Goal: Task Accomplishment & Management: Use online tool/utility

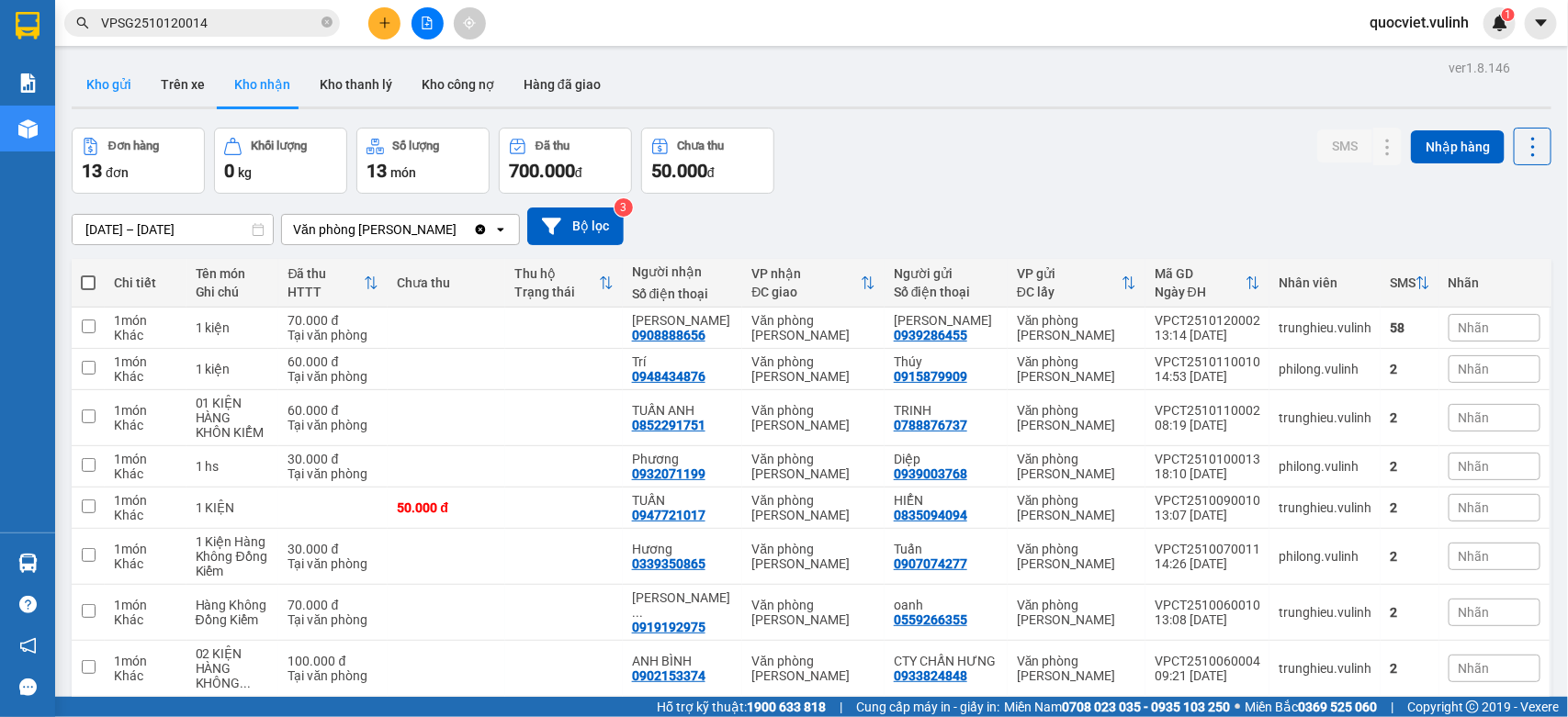
click at [107, 71] on button "Kho gửi" at bounding box center [108, 85] width 74 height 44
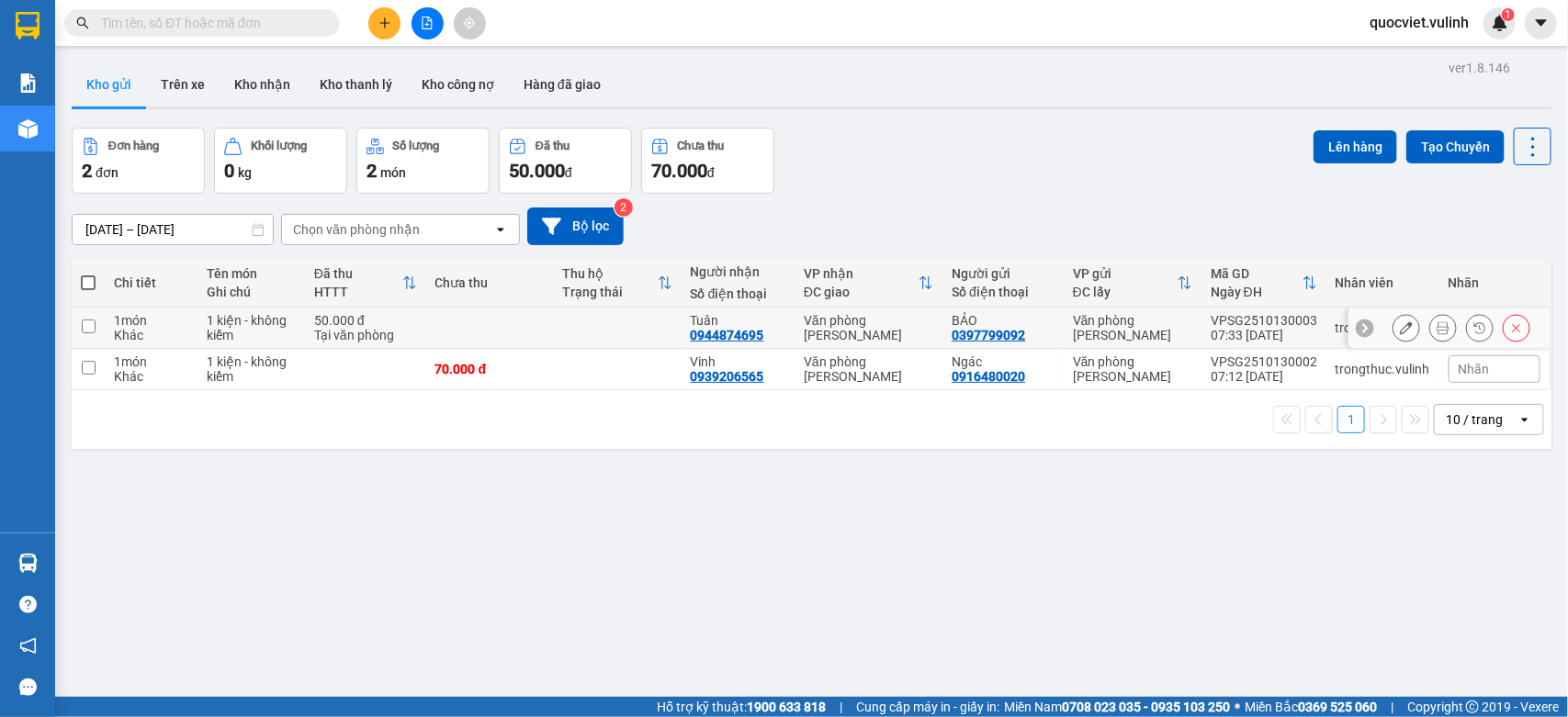
click at [342, 332] on div "Tại văn phòng" at bounding box center [365, 335] width 103 height 14
checkbox input "true"
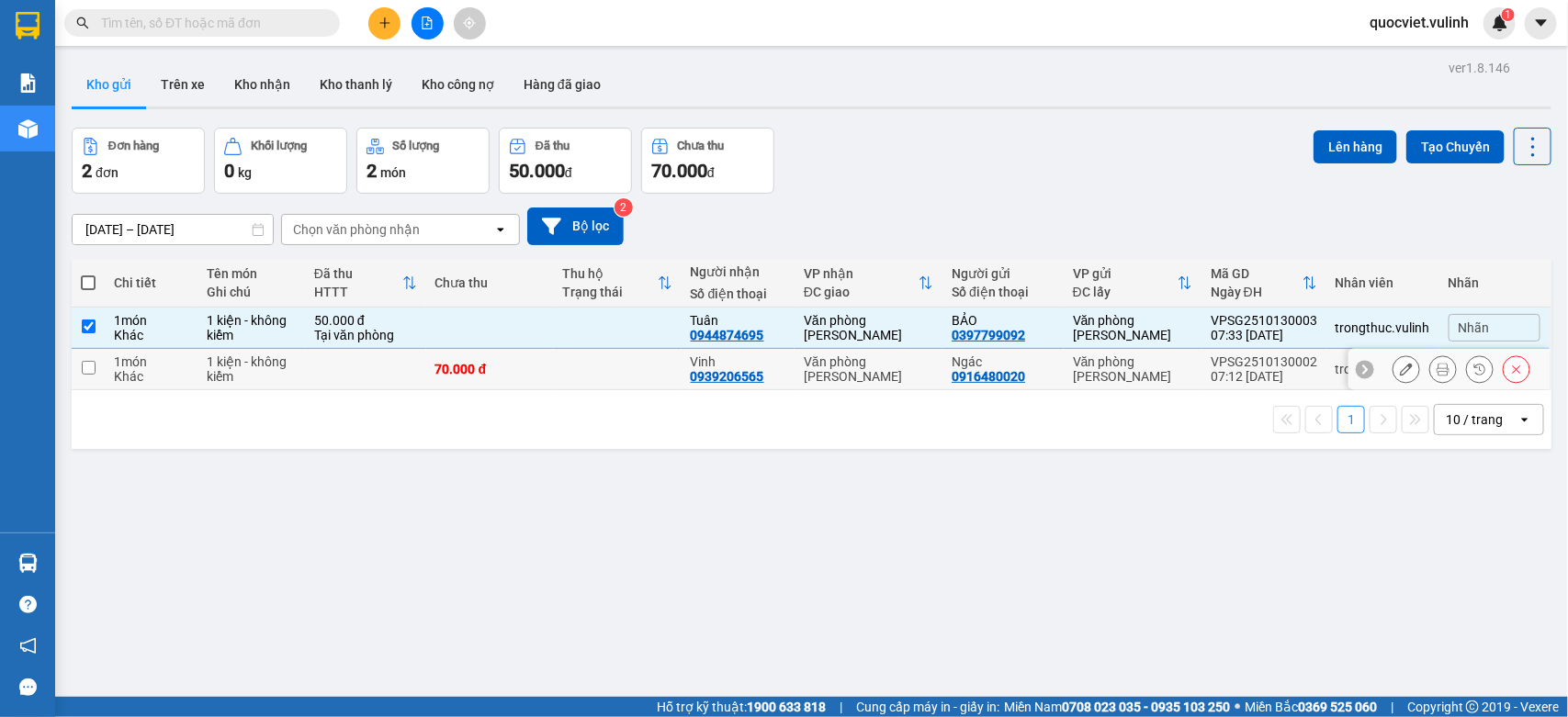
click at [340, 360] on td at bounding box center [365, 369] width 121 height 41
checkbox input "true"
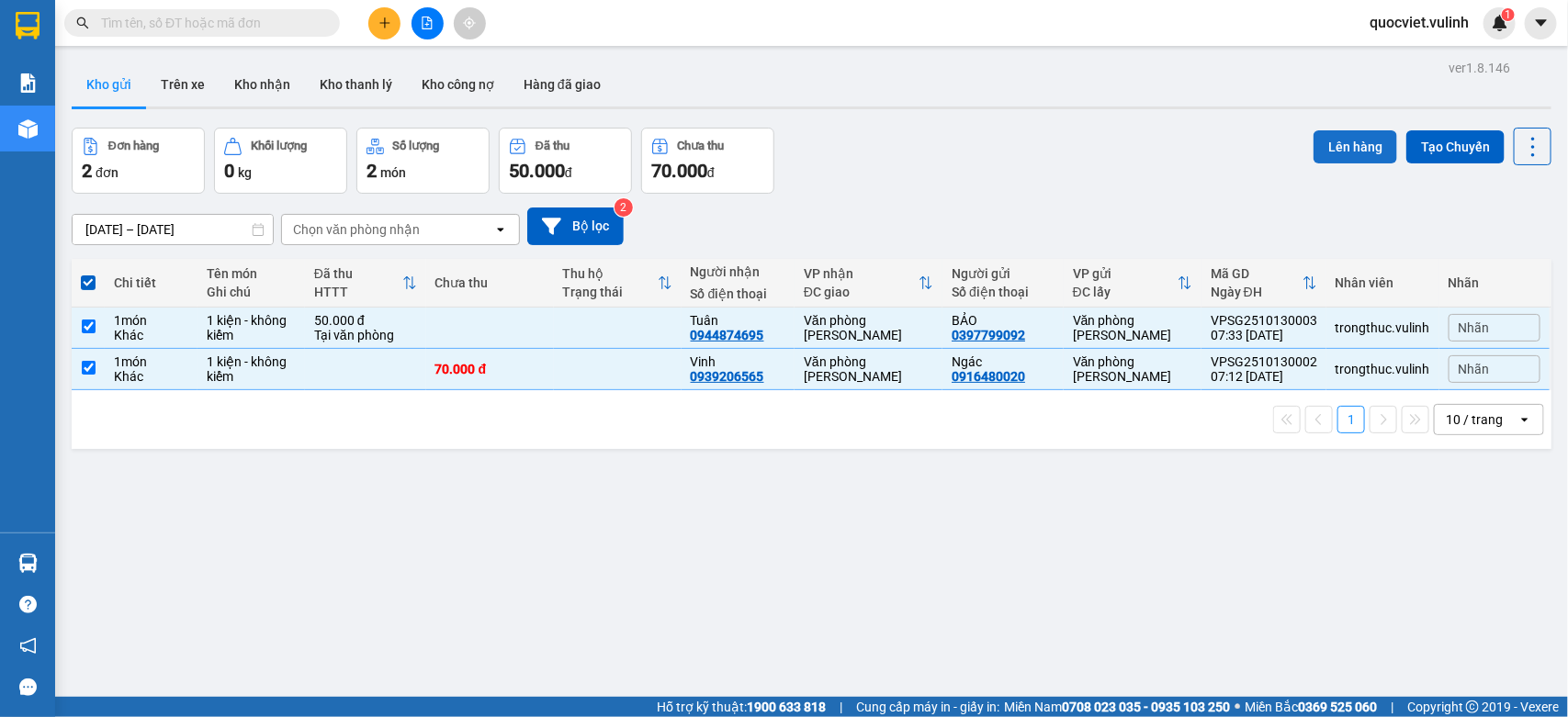
click at [1314, 145] on button "Lên hàng" at bounding box center [1356, 146] width 84 height 33
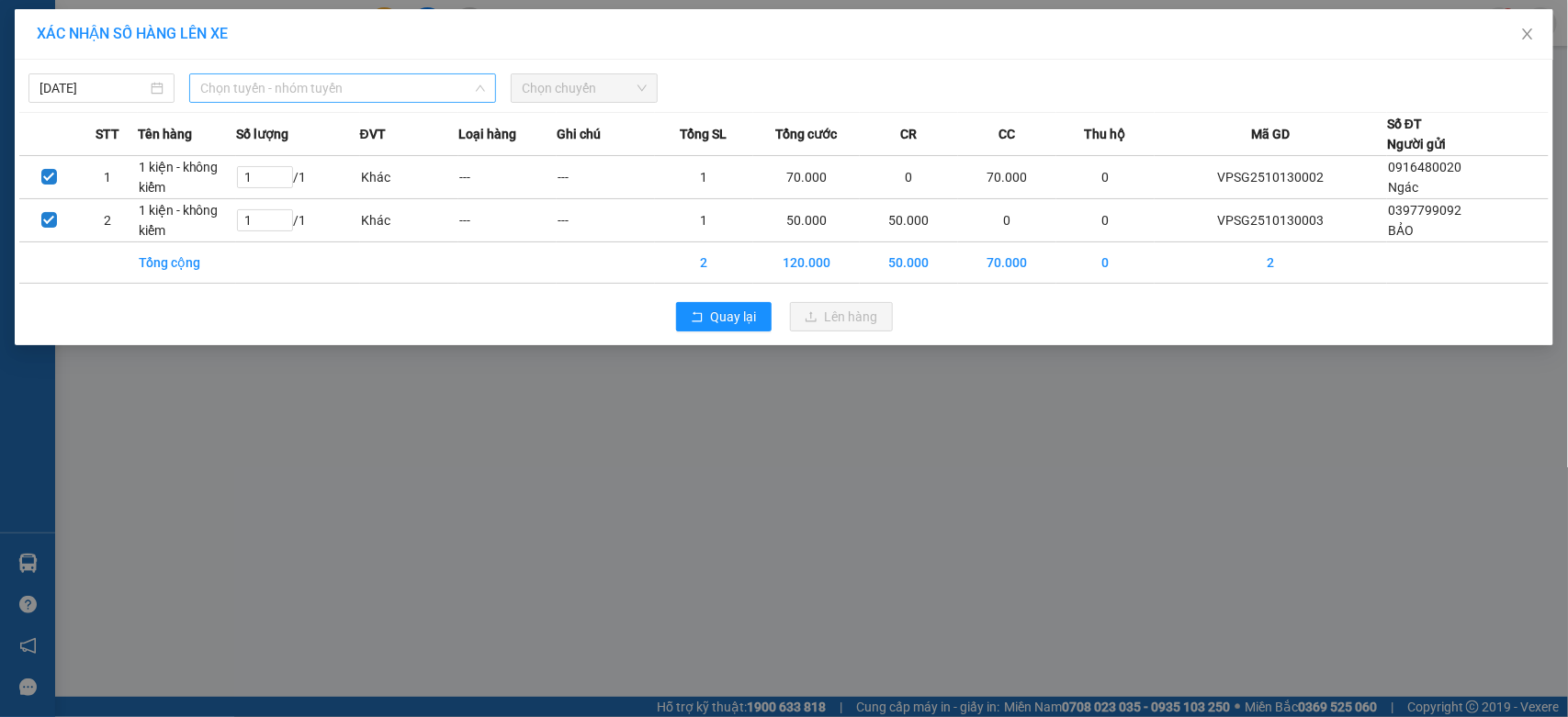
click at [335, 88] on span "Chọn tuyến - nhóm tuyến" at bounding box center [342, 87] width 284 height 28
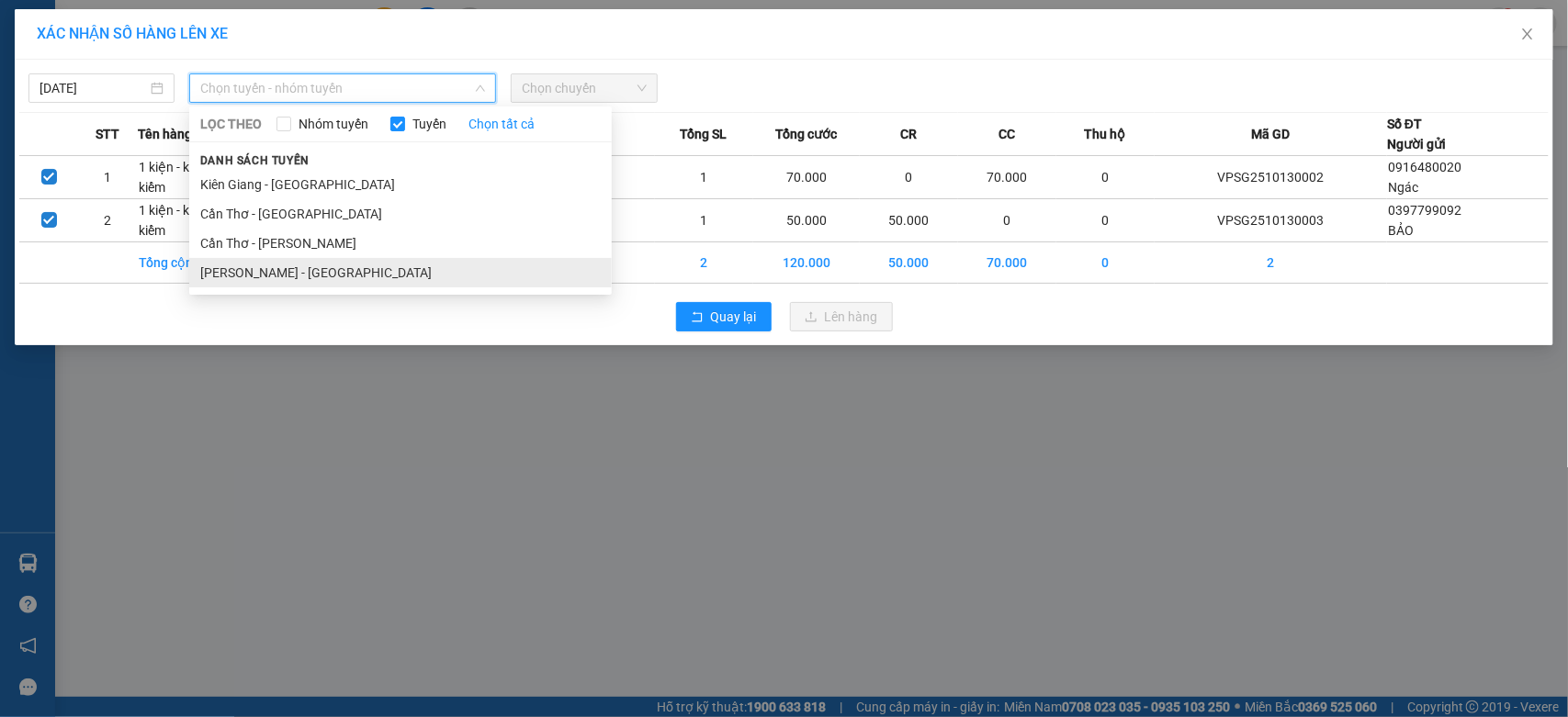
click at [315, 267] on li "Hồ Chí Minh - Cần Thơ" at bounding box center [401, 272] width 422 height 29
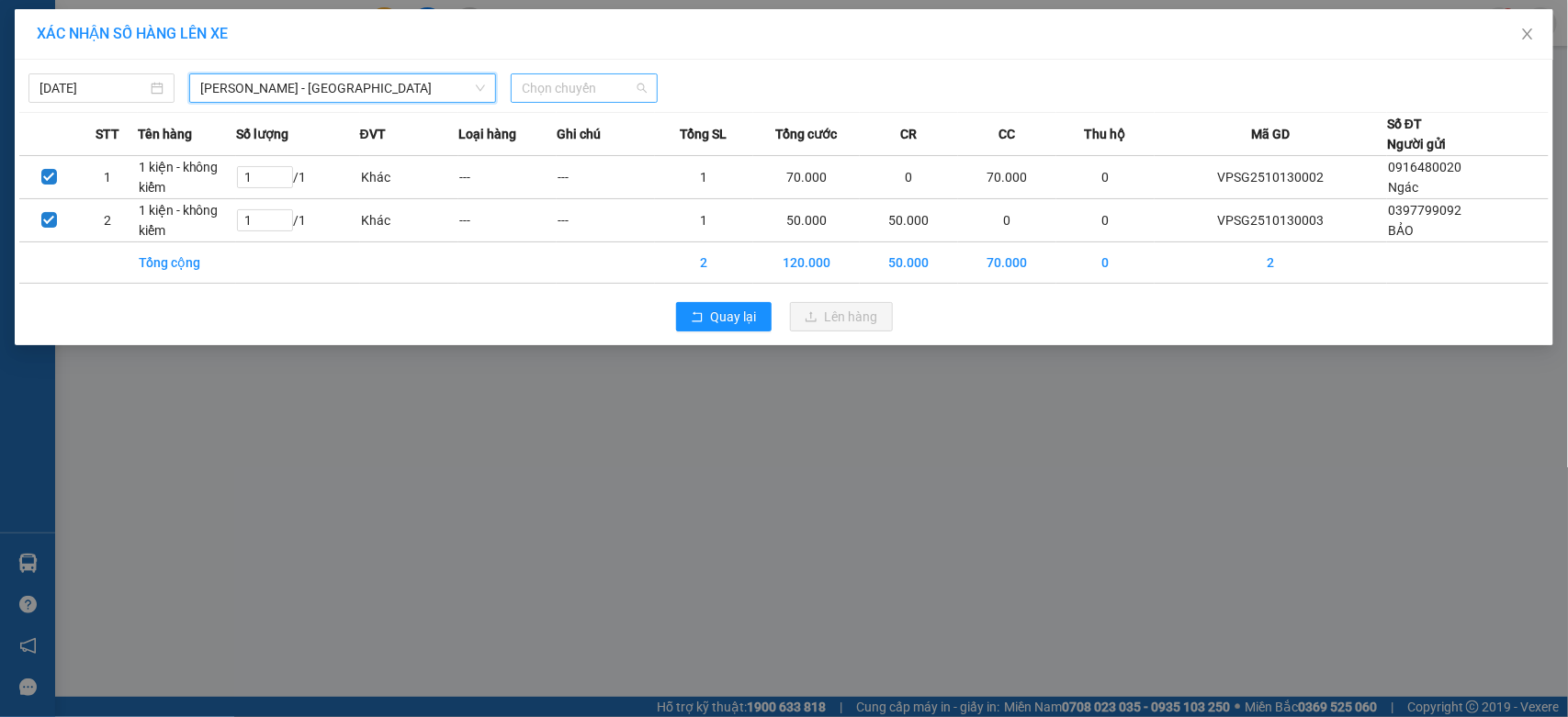
click at [515, 96] on div "Chọn chuyến" at bounding box center [584, 87] width 147 height 29
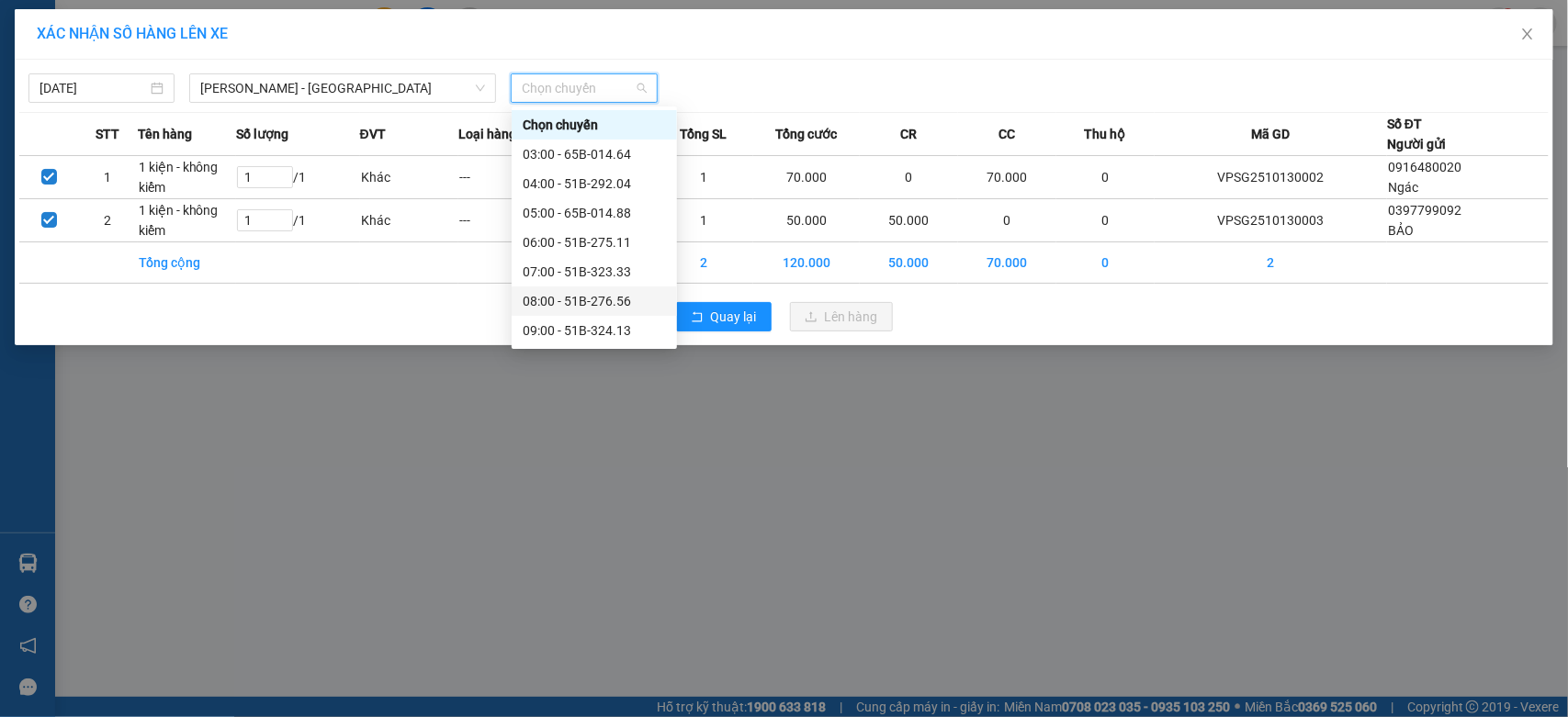
click at [624, 303] on div "08:00 - 51B-276.56" at bounding box center [594, 300] width 144 height 20
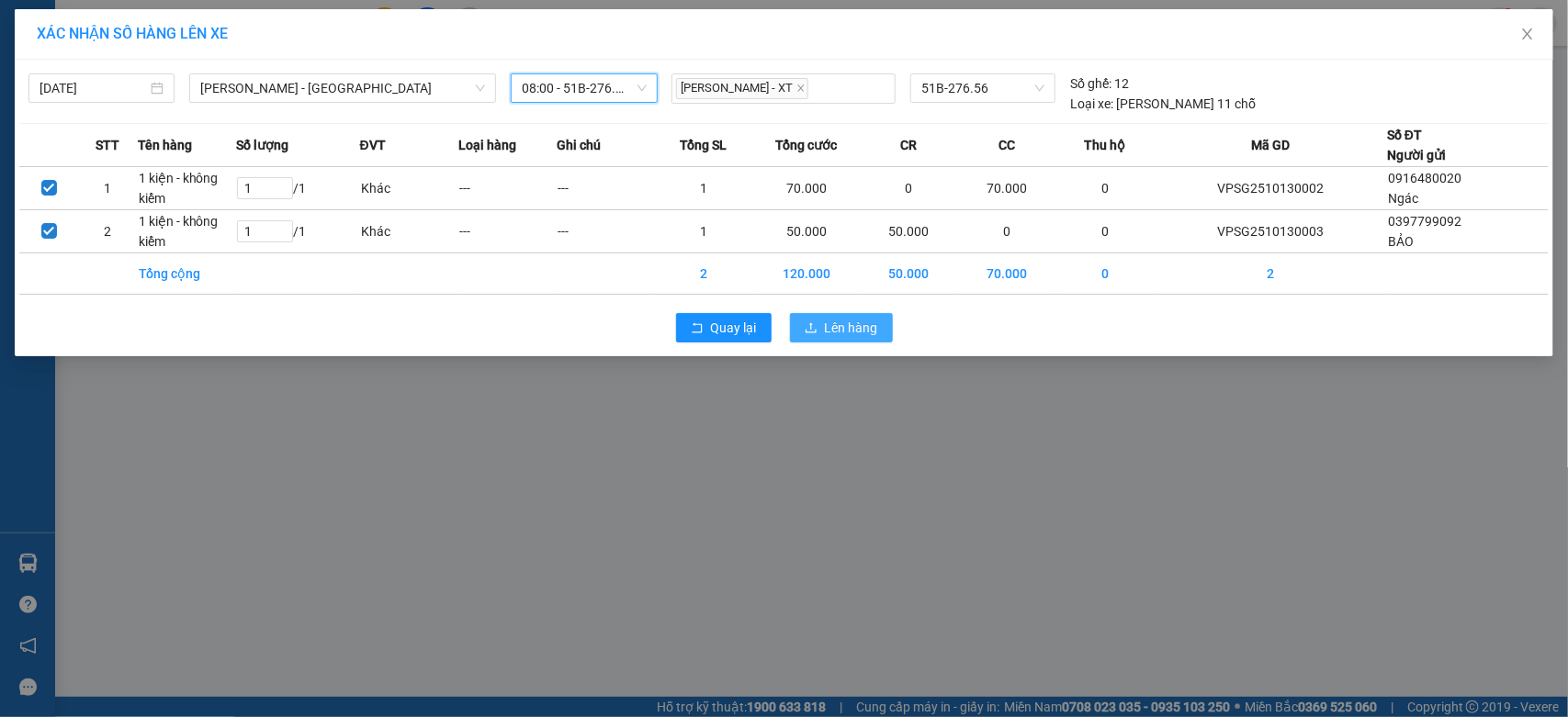
click at [882, 328] on button "Lên hàng" at bounding box center [841, 327] width 103 height 29
